Goal: Transaction & Acquisition: Purchase product/service

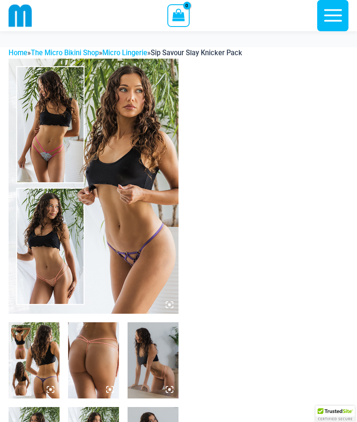
scroll to position [106, 0]
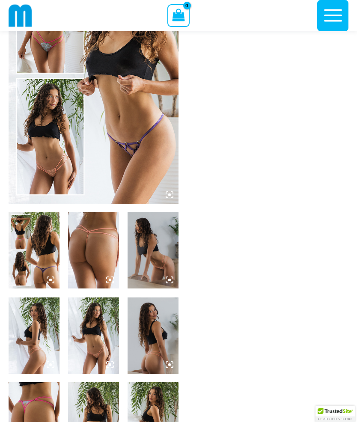
click at [44, 245] on img at bounding box center [34, 250] width 51 height 76
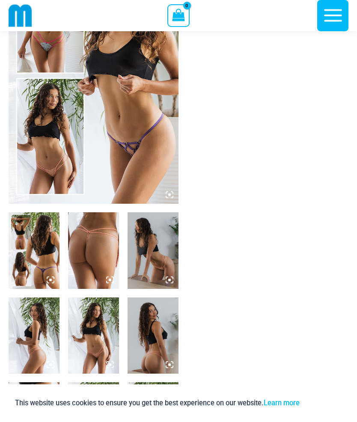
click at [43, 264] on img at bounding box center [34, 250] width 51 height 76
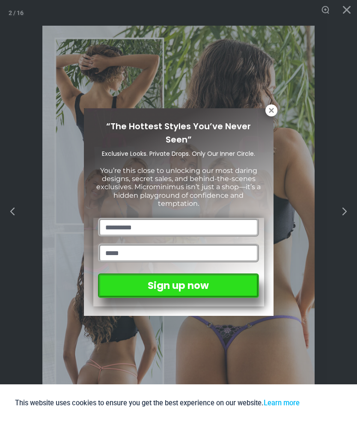
click at [271, 109] on icon at bounding box center [270, 110] width 5 height 5
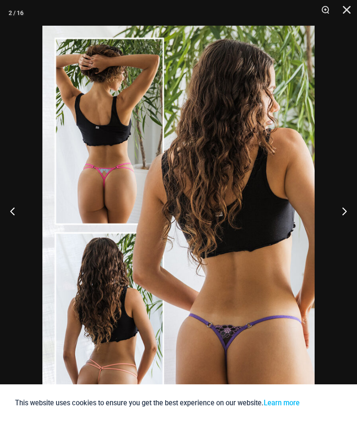
click at [338, 232] on button "Next" at bounding box center [340, 210] width 32 height 43
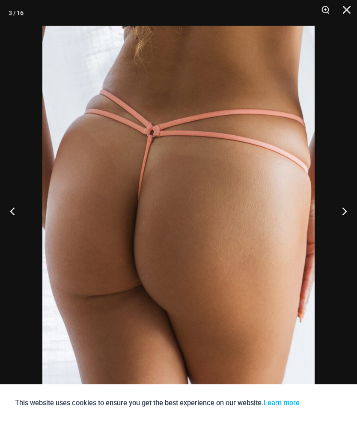
click at [339, 232] on button "Next" at bounding box center [340, 210] width 32 height 43
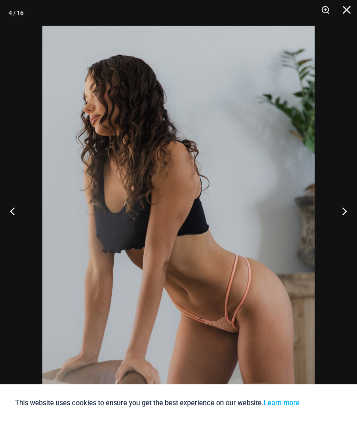
click at [336, 230] on button "Next" at bounding box center [340, 210] width 32 height 43
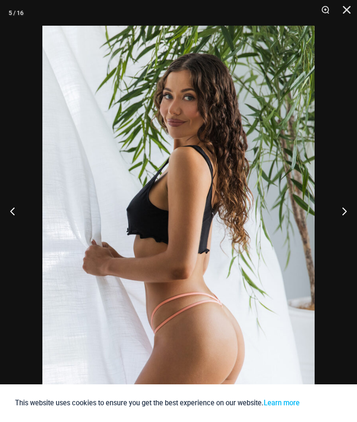
click at [335, 230] on button "Next" at bounding box center [340, 210] width 32 height 43
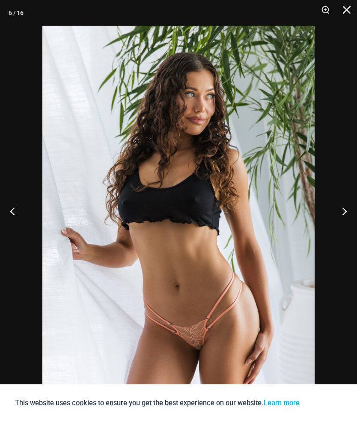
click at [334, 232] on button "Next" at bounding box center [340, 210] width 32 height 43
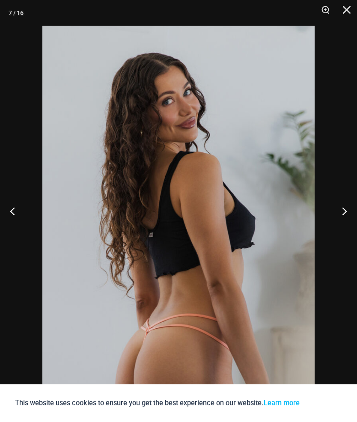
click at [333, 232] on button "Next" at bounding box center [340, 210] width 32 height 43
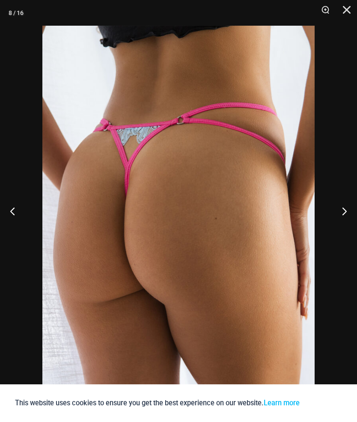
click at [334, 232] on button "Next" at bounding box center [340, 210] width 32 height 43
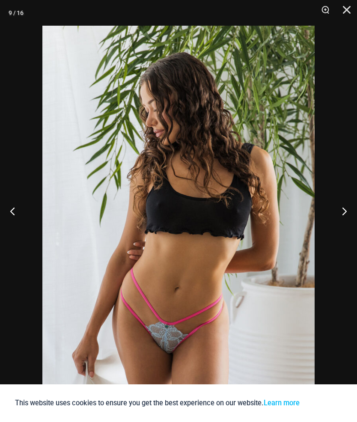
click at [331, 232] on button "Next" at bounding box center [340, 210] width 32 height 43
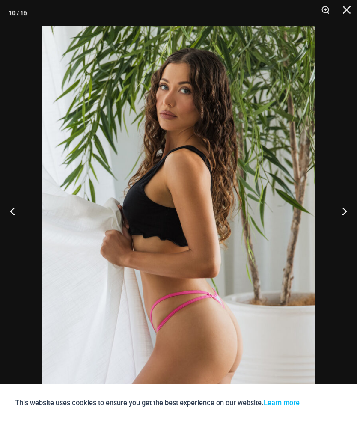
click at [331, 232] on button "Next" at bounding box center [340, 210] width 32 height 43
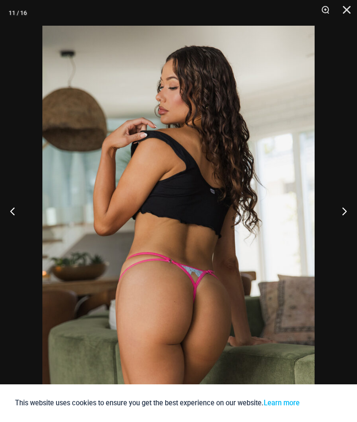
click at [330, 232] on button "Next" at bounding box center [340, 210] width 32 height 43
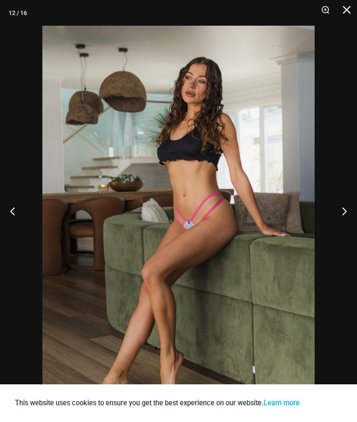
click at [330, 232] on button "Next" at bounding box center [340, 210] width 32 height 43
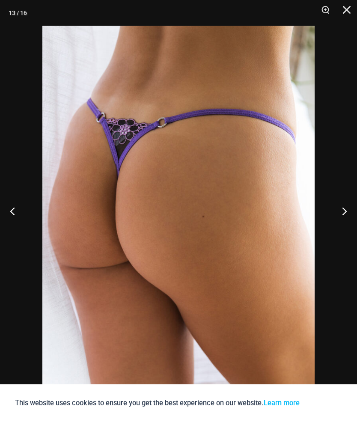
click at [330, 232] on button "Next" at bounding box center [340, 210] width 32 height 43
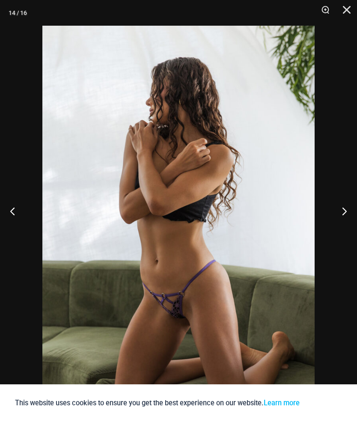
click at [339, 232] on button "Next" at bounding box center [340, 210] width 32 height 43
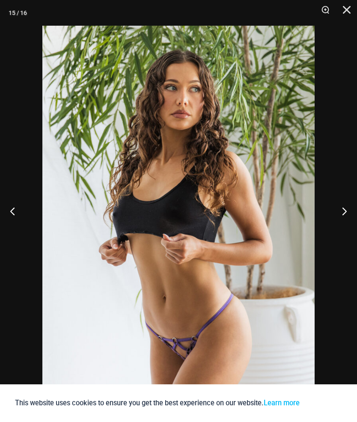
click at [339, 232] on button "Next" at bounding box center [340, 210] width 32 height 43
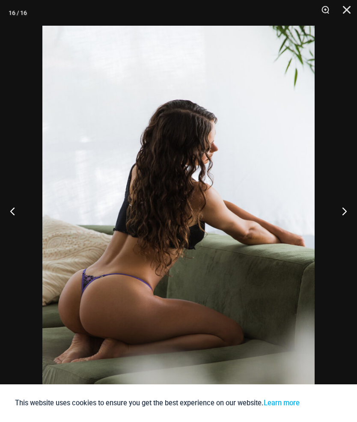
click at [337, 232] on button "Next" at bounding box center [340, 210] width 32 height 43
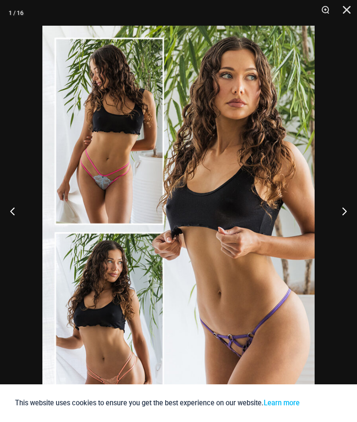
click at [336, 232] on button "Next" at bounding box center [340, 210] width 32 height 43
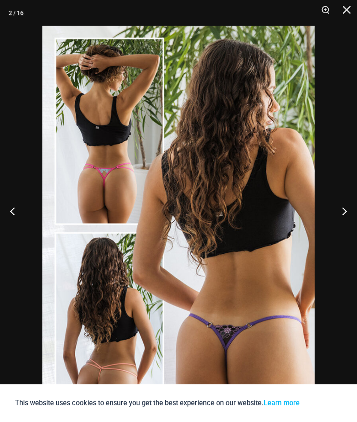
click at [339, 232] on button "Next" at bounding box center [340, 210] width 32 height 43
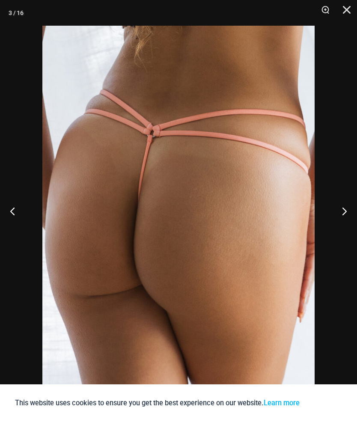
click at [337, 225] on button "Next" at bounding box center [340, 210] width 32 height 43
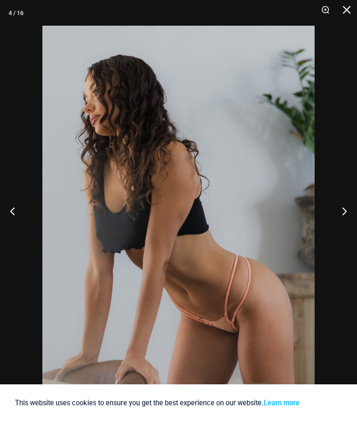
click at [344, 224] on button "Next" at bounding box center [340, 210] width 32 height 43
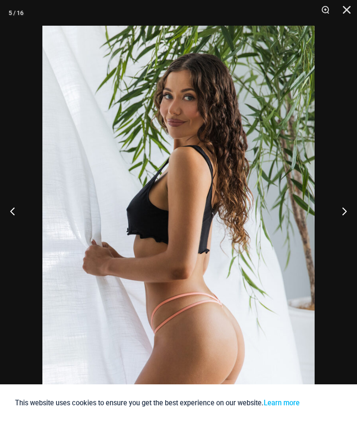
click at [341, 229] on button "Next" at bounding box center [340, 210] width 32 height 43
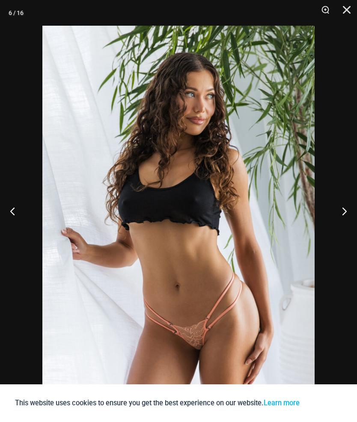
click at [347, 232] on button "Next" at bounding box center [340, 210] width 32 height 43
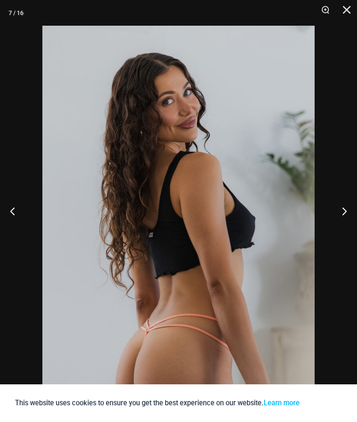
click at [348, 232] on button "Next" at bounding box center [340, 210] width 32 height 43
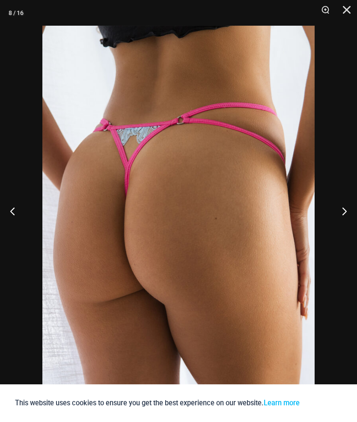
click at [346, 230] on button "Next" at bounding box center [340, 210] width 32 height 43
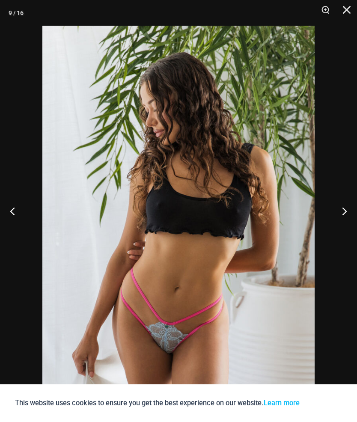
click at [345, 232] on button "Next" at bounding box center [340, 210] width 32 height 43
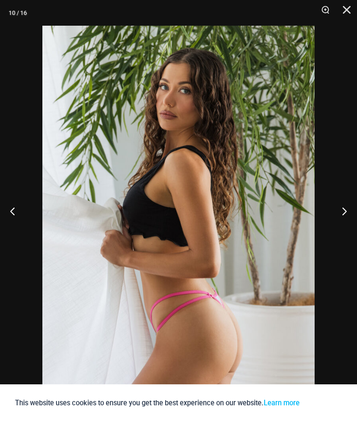
click at [351, 232] on button "Next" at bounding box center [340, 210] width 32 height 43
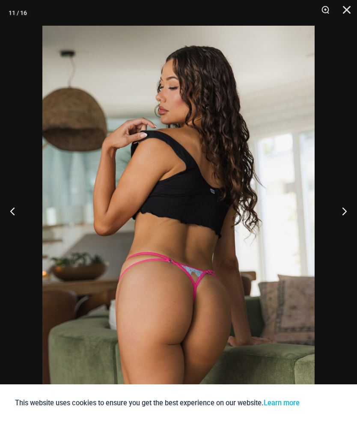
click at [345, 13] on button "Close" at bounding box center [343, 13] width 21 height 26
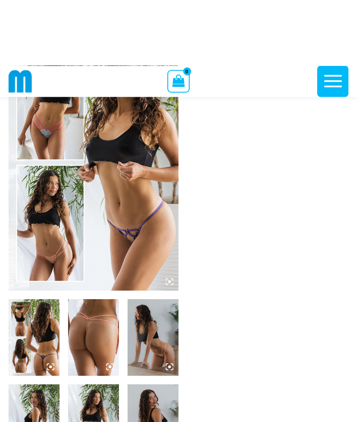
scroll to position [0, 0]
